Goal: Transaction & Acquisition: Purchase product/service

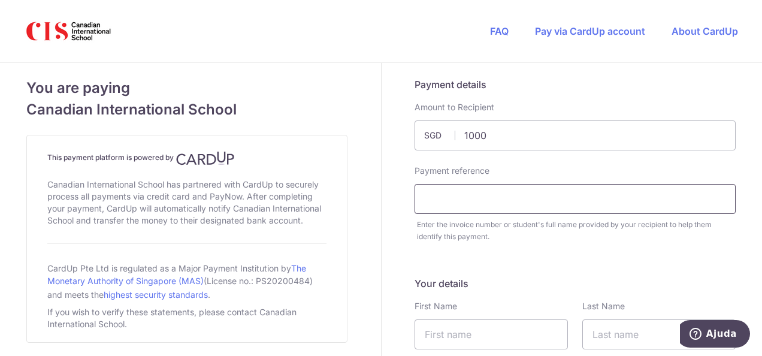
type input "1000.00"
click at [516, 197] on input "text" at bounding box center [575, 199] width 321 height 30
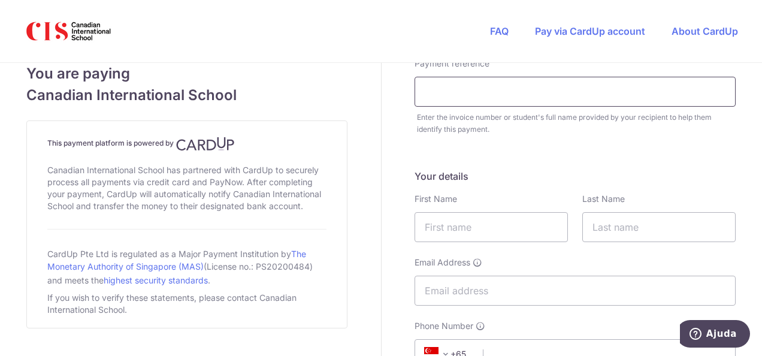
scroll to position [120, 0]
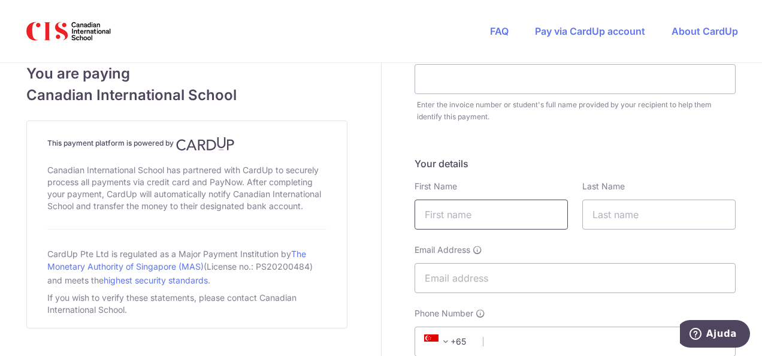
click at [505, 215] on input "text" at bounding box center [491, 215] width 153 height 30
type input "ALESSANDER"
type input "[PERSON_NAME] [PERSON_NAME]"
click at [447, 274] on input "Email Address" at bounding box center [575, 278] width 321 height 30
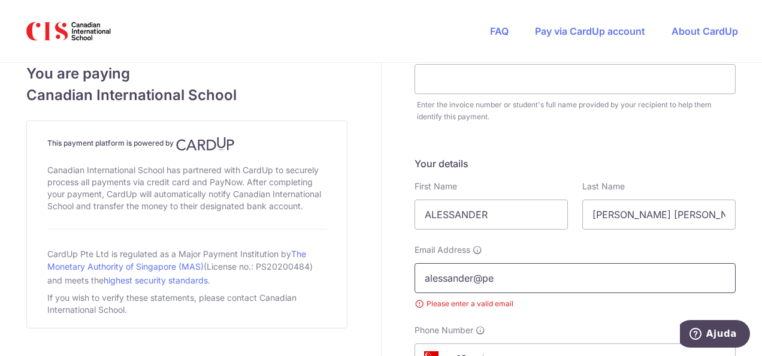
type input "[EMAIL_ADDRESS][DOMAIN_NAME]"
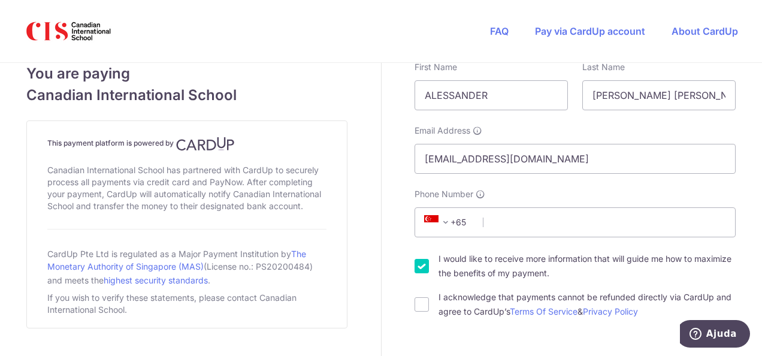
scroll to position [240, 0]
click at [443, 219] on span at bounding box center [446, 222] width 14 height 14
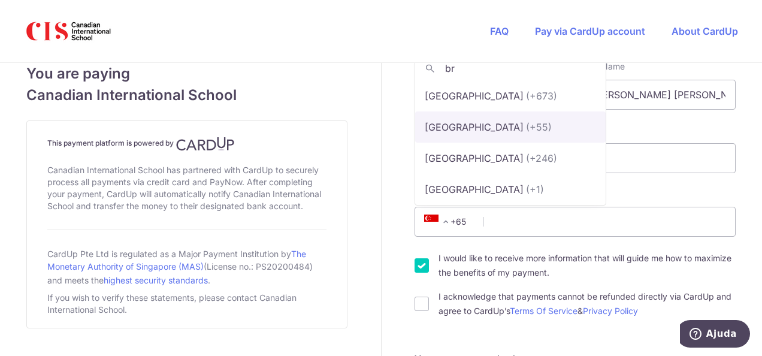
type input "br"
select select "31"
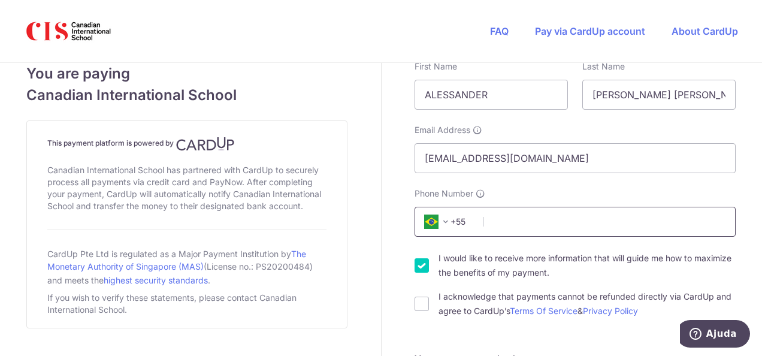
click at [501, 225] on input "Phone Number" at bounding box center [575, 222] width 321 height 30
type input "22998439483"
click at [424, 304] on input "I acknowledge that payments cannot be refunded directly via CardUp and agree to…" at bounding box center [422, 304] width 14 height 14
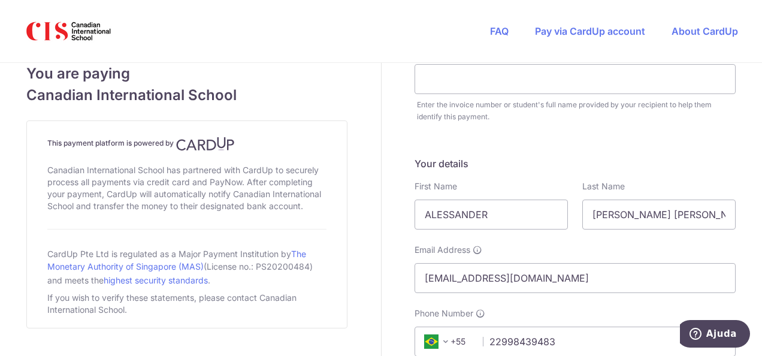
scroll to position [60, 0]
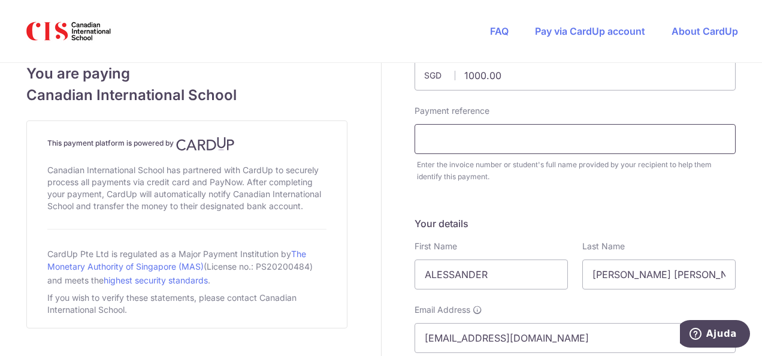
click at [468, 136] on input "text" at bounding box center [575, 139] width 321 height 30
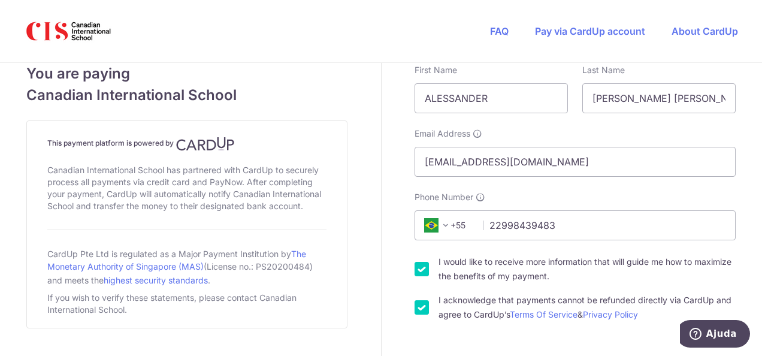
scroll to position [240, 0]
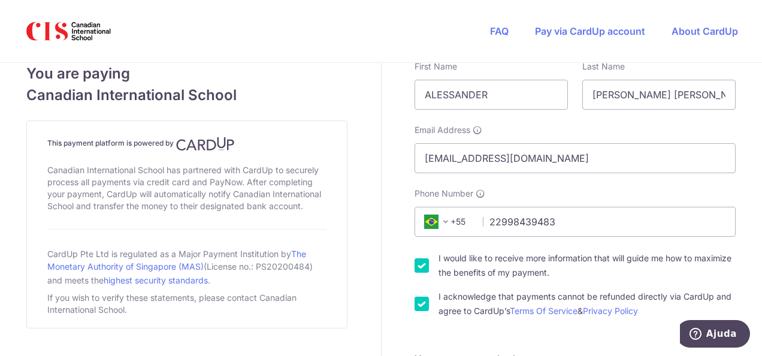
click at [423, 302] on input "I acknowledge that payments cannot be refunded directly via CardUp and agree to…" at bounding box center [422, 304] width 14 height 14
click at [419, 303] on input "I acknowledge that payments cannot be refunded directly via CardUp and agree to…" at bounding box center [422, 304] width 14 height 14
checkbox input "true"
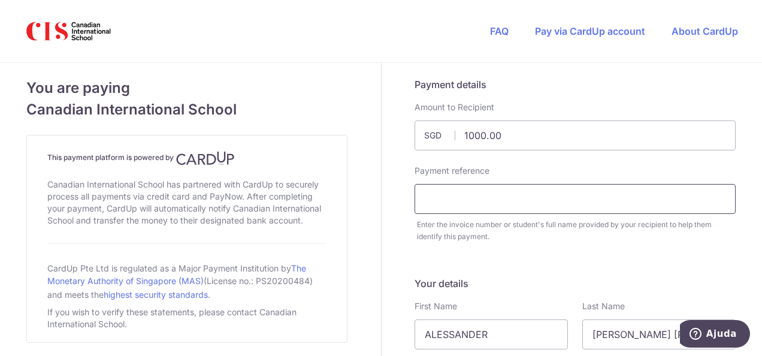
click at [441, 201] on input "text" at bounding box center [575, 199] width 321 height 30
click at [608, 197] on input "[PERSON_NAME]" at bounding box center [575, 199] width 321 height 30
paste input "applicat"
click at [643, 201] on input "[PERSON_NAME] applicat" at bounding box center [575, 199] width 321 height 30
paste input "app"
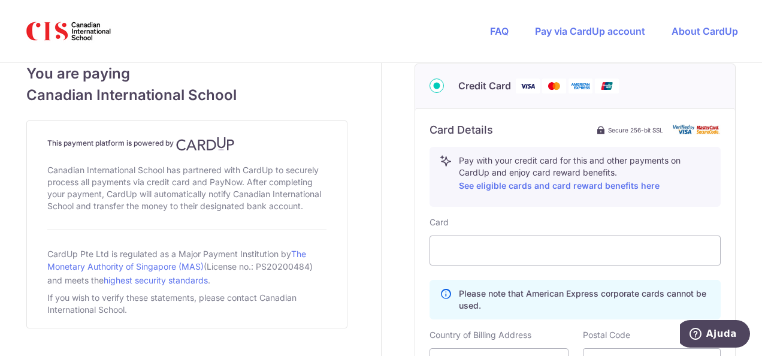
scroll to position [659, 0]
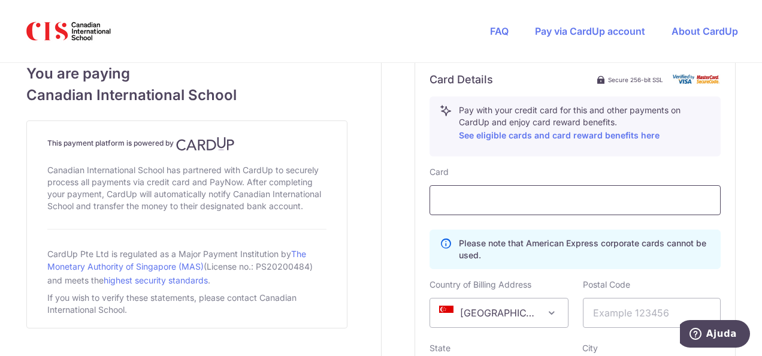
type input "[PERSON_NAME]"
click at [530, 207] on div at bounding box center [575, 200] width 291 height 30
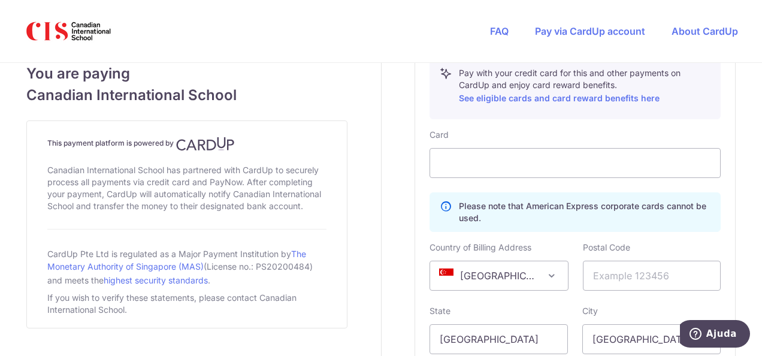
scroll to position [719, 0]
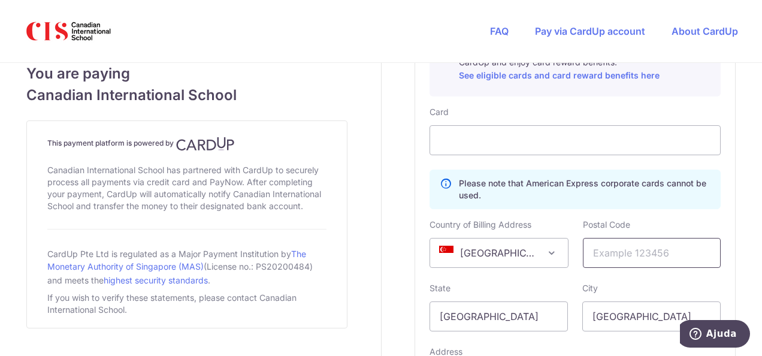
click at [617, 252] on input "text" at bounding box center [652, 253] width 138 height 30
click at [525, 247] on span "[GEOGRAPHIC_DATA]" at bounding box center [498, 252] width 137 height 29
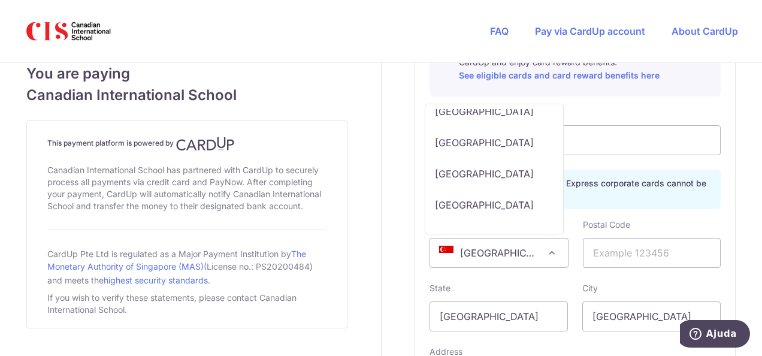
scroll to position [1019, 0]
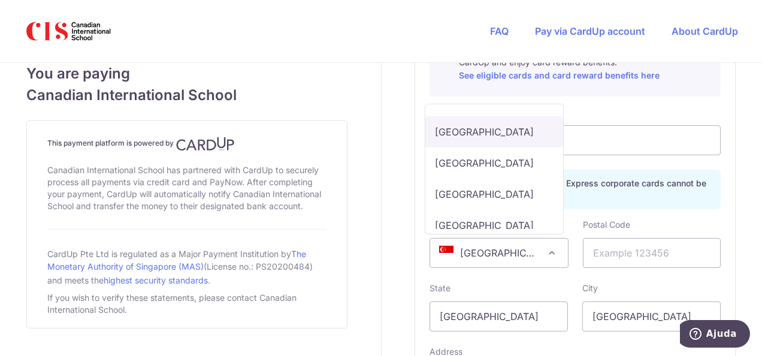
select select "BR"
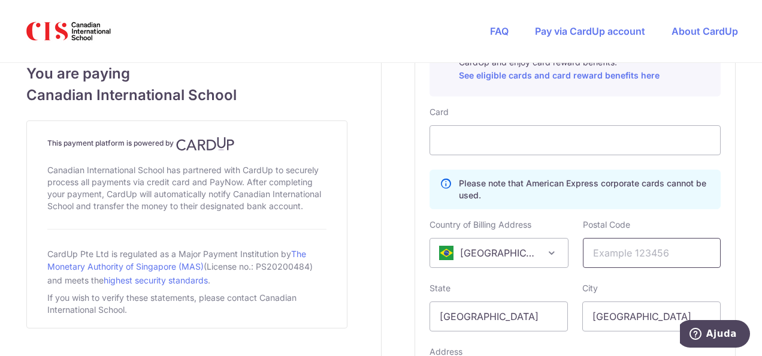
click at [643, 253] on input "text" at bounding box center [652, 253] width 138 height 30
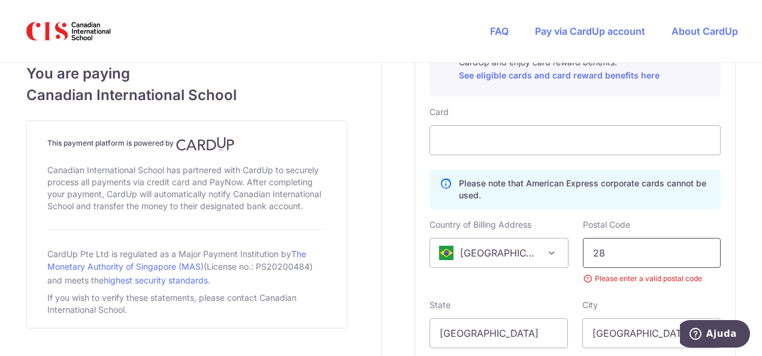
type input "28915624"
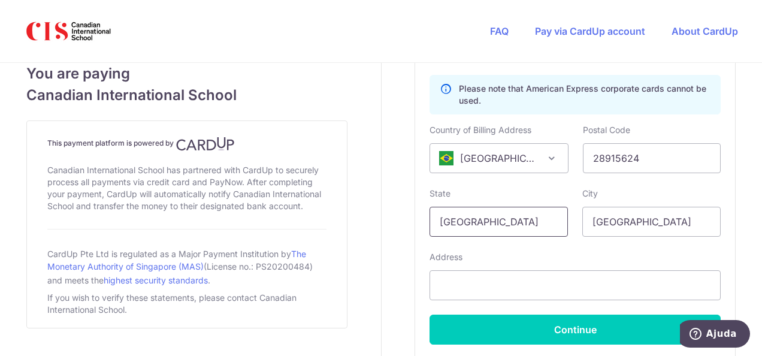
scroll to position [839, 0]
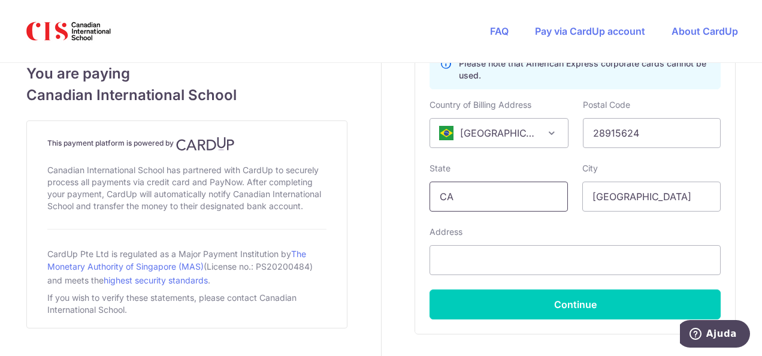
type input "C"
type input "[GEOGRAPHIC_DATA]"
type input "CABO FRIO"
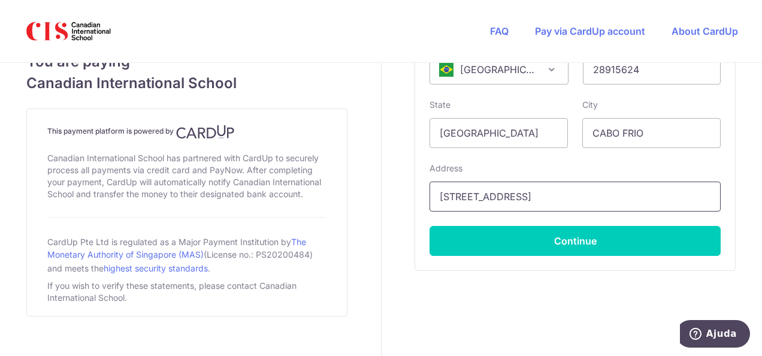
scroll to position [917, 0]
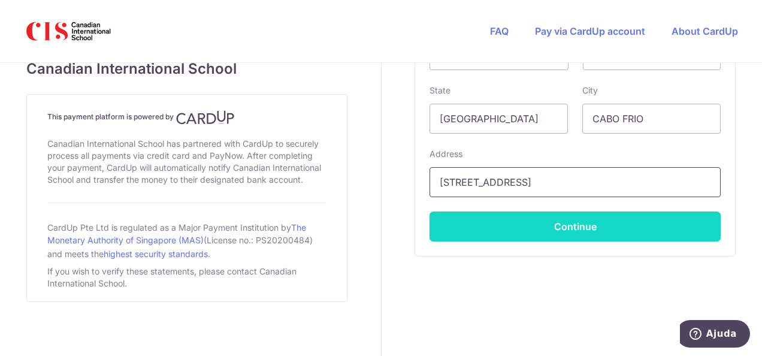
type input "[STREET_ADDRESS]"
click at [549, 223] on button "Continue" at bounding box center [575, 227] width 291 height 30
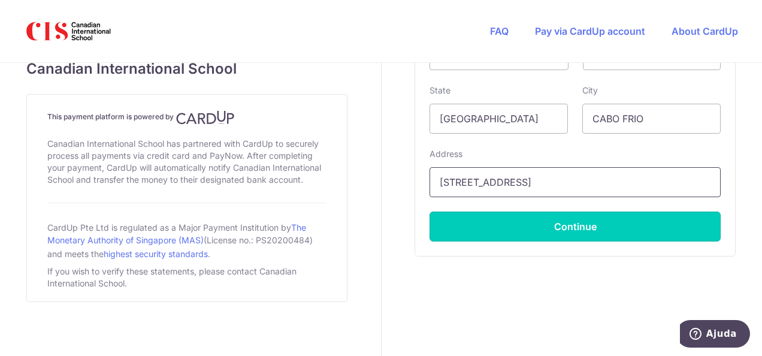
type input "**** 6104"
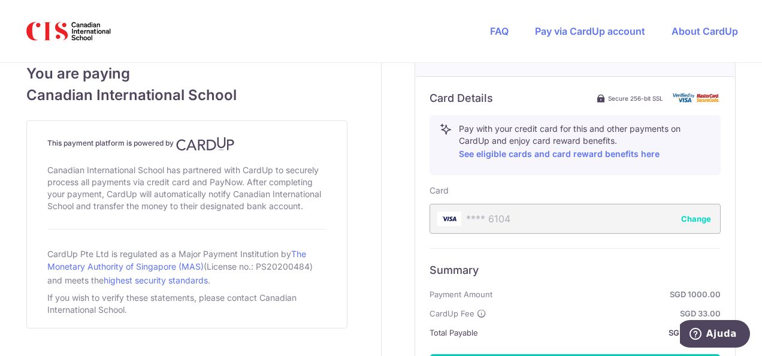
scroll to position [603, 0]
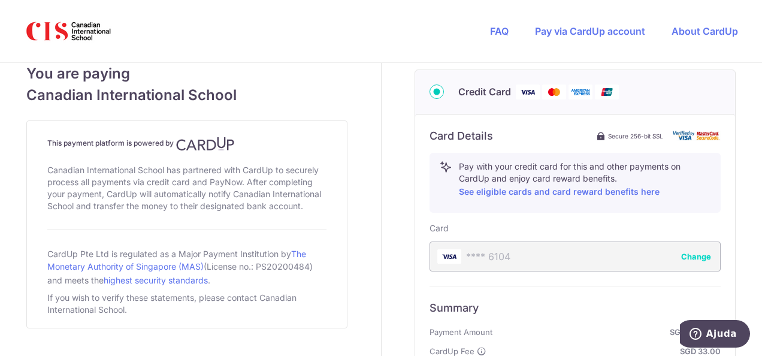
click at [496, 257] on div "**** 6104 Change" at bounding box center [575, 256] width 291 height 30
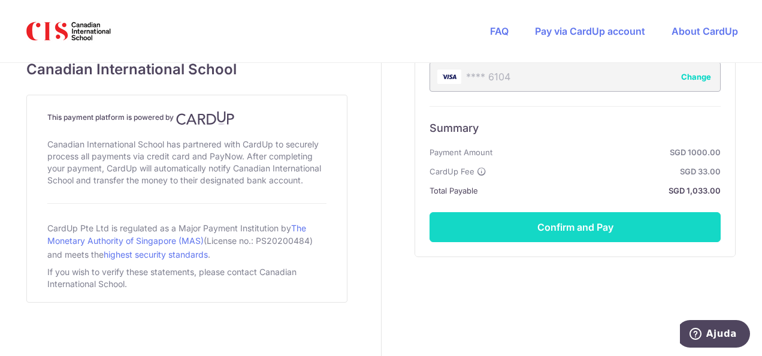
scroll to position [663, 0]
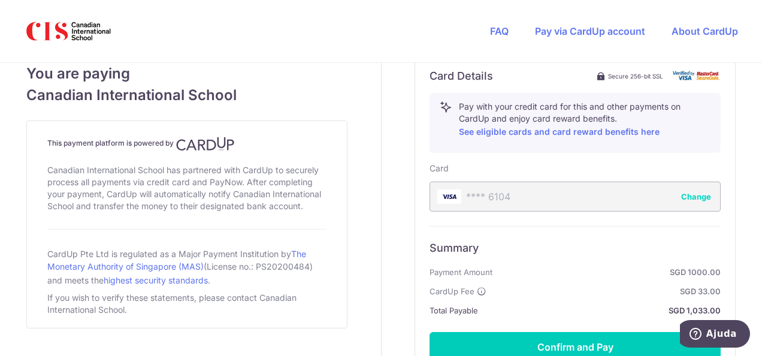
click at [696, 194] on button "Change" at bounding box center [696, 197] width 30 height 12
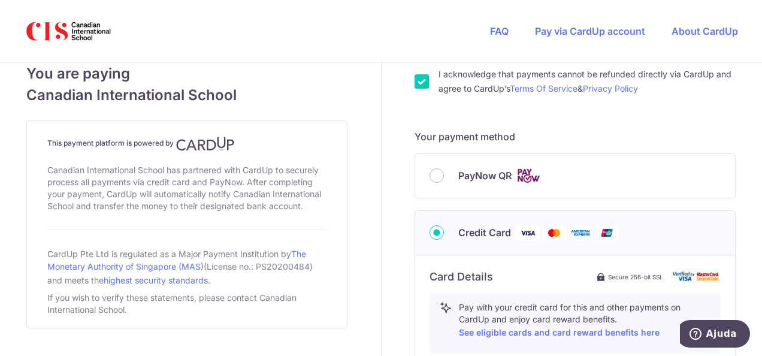
scroll to position [479, 0]
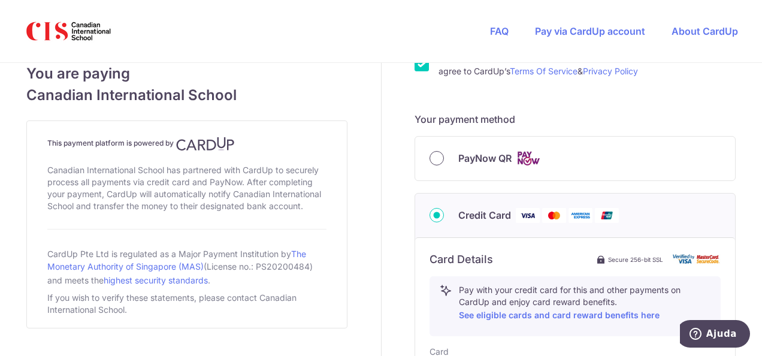
click at [430, 158] on input "PayNow QR" at bounding box center [437, 158] width 14 height 14
radio input "true"
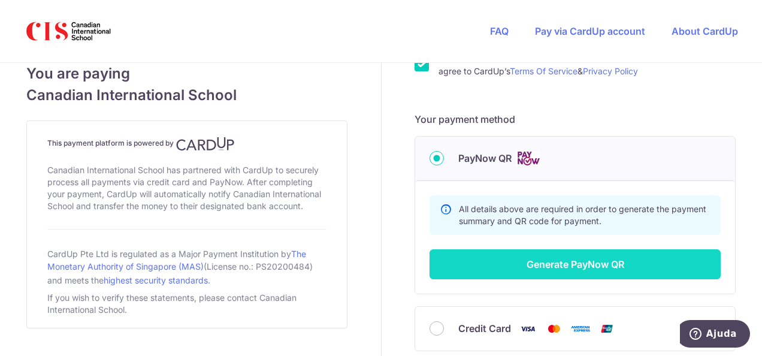
click at [587, 276] on button "Generate PayNow QR" at bounding box center [575, 264] width 291 height 30
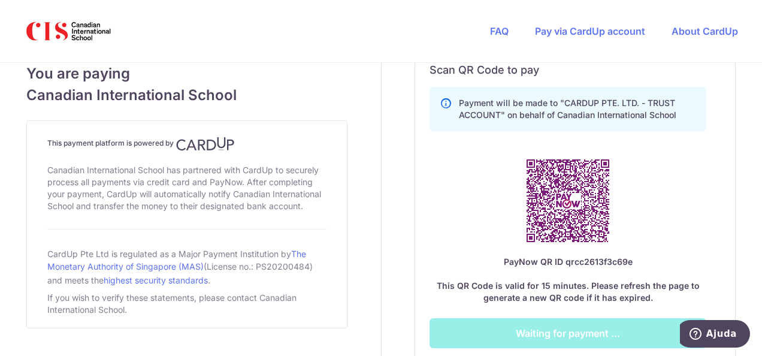
scroll to position [694, 0]
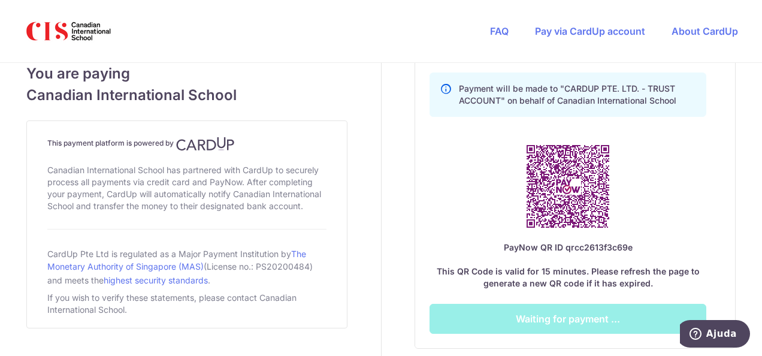
click at [598, 93] on p "Payment will be made to "CARDUP PTE. LTD. - TRUST ACCOUNT" on behalf of Canadia…" at bounding box center [577, 95] width 237 height 24
click at [565, 87] on p "Payment will be made to "CARDUP PTE. LTD. - TRUST ACCOUNT" on behalf of Canadia…" at bounding box center [577, 95] width 237 height 24
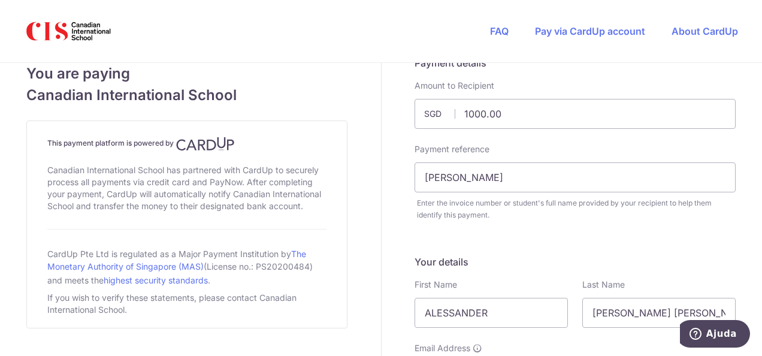
scroll to position [0, 0]
